Goal: Task Accomplishment & Management: Use online tool/utility

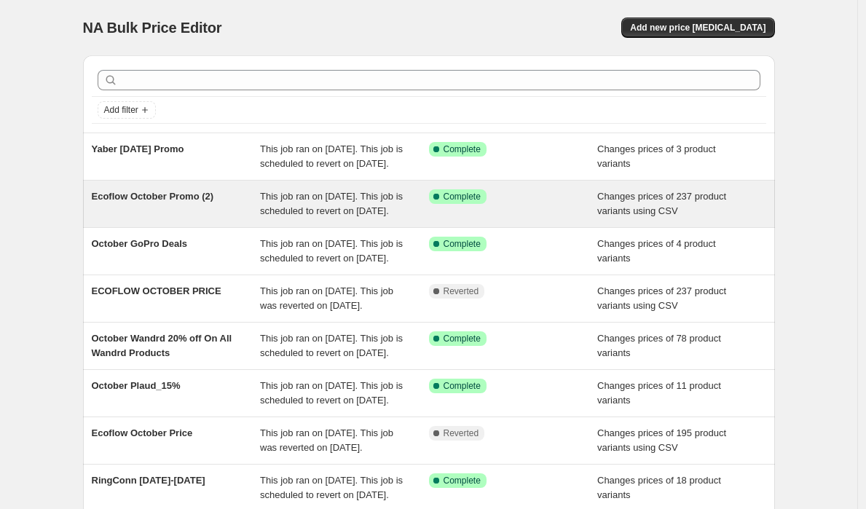
click at [238, 218] on div "Ecoflow October Promo (2)" at bounding box center [176, 203] width 169 height 29
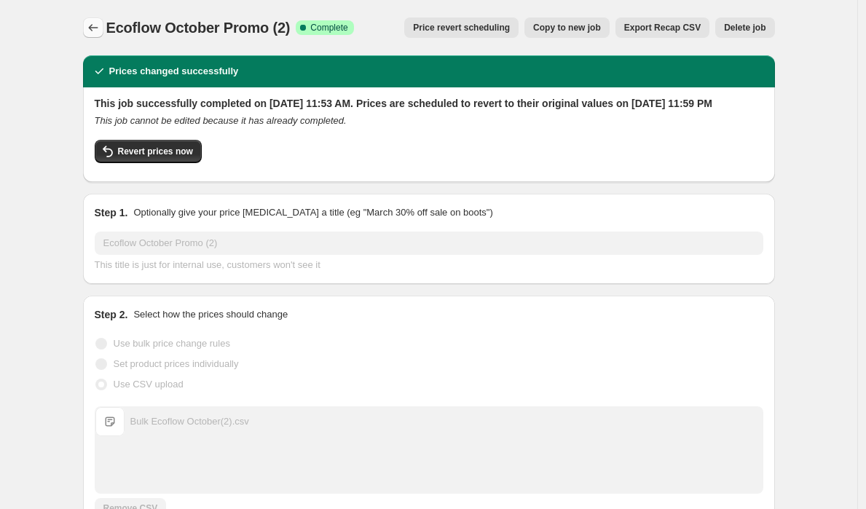
click at [98, 27] on icon "Price change jobs" at bounding box center [93, 27] width 15 height 15
